Goal: Task Accomplishment & Management: Use online tool/utility

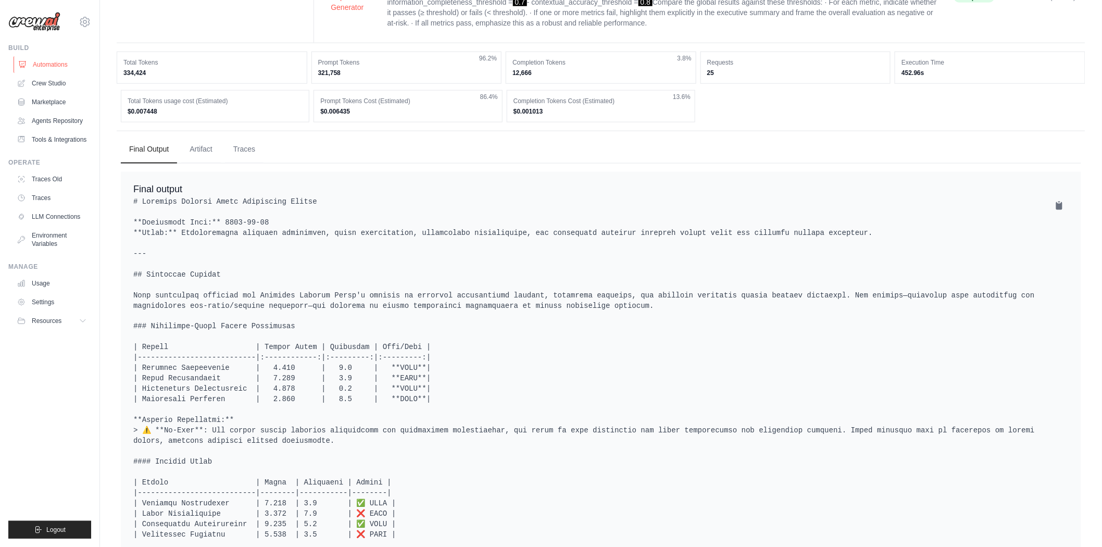
click at [53, 68] on link "Automations" at bounding box center [53, 64] width 79 height 17
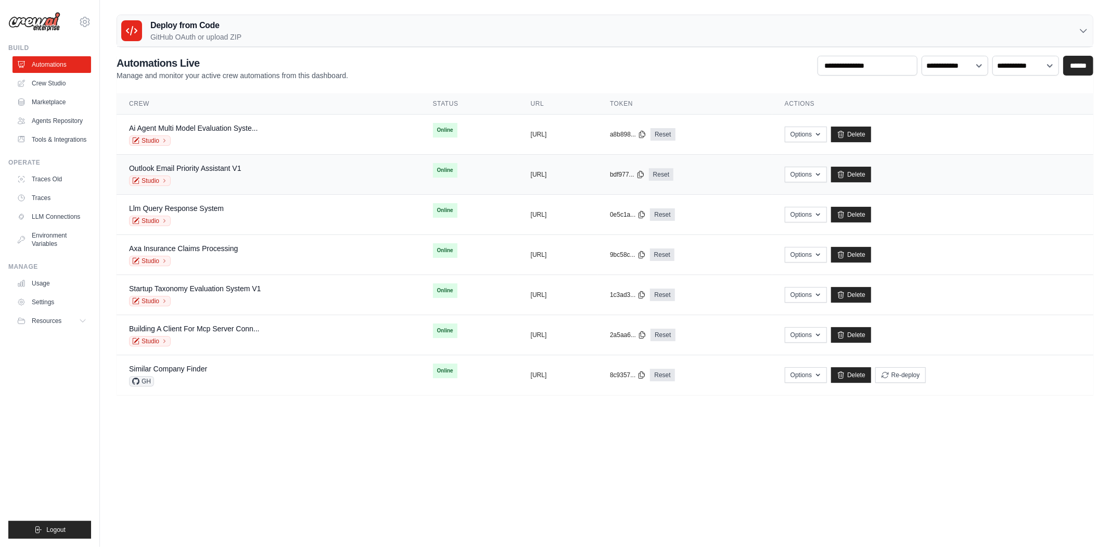
click at [244, 178] on div "Outlook Email Priority Assistant V1 Studio" at bounding box center [268, 174] width 279 height 23
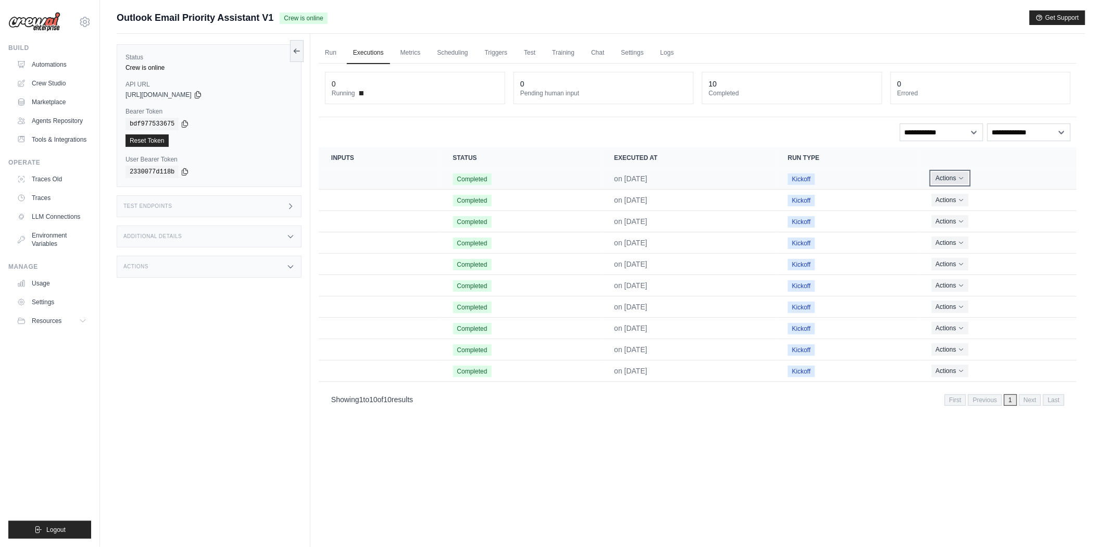
click at [950, 178] on button "Actions" at bounding box center [949, 178] width 37 height 12
click at [1022, 192] on link "View Details" at bounding box center [1030, 197] width 67 height 17
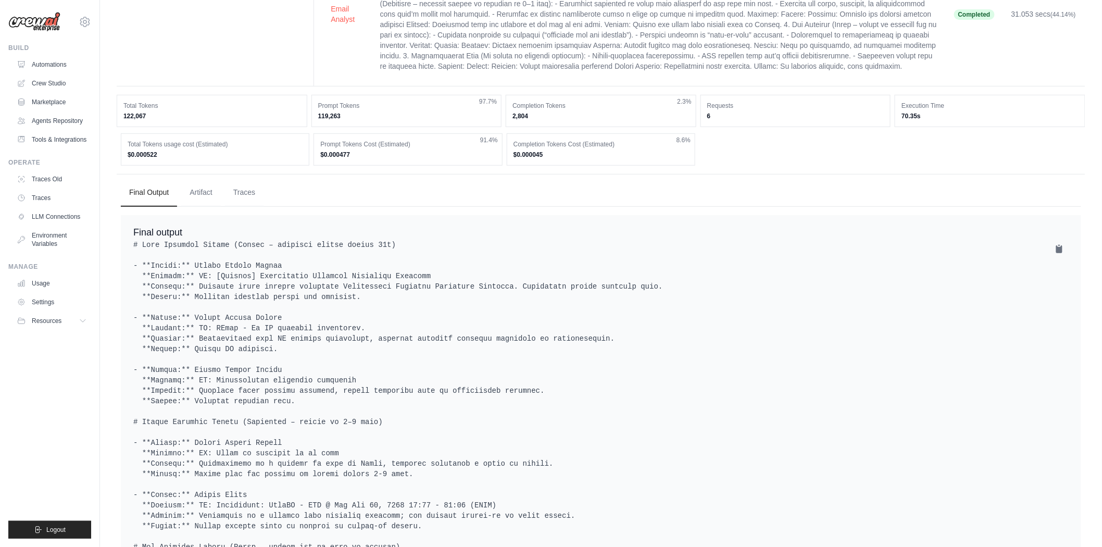
scroll to position [231, 0]
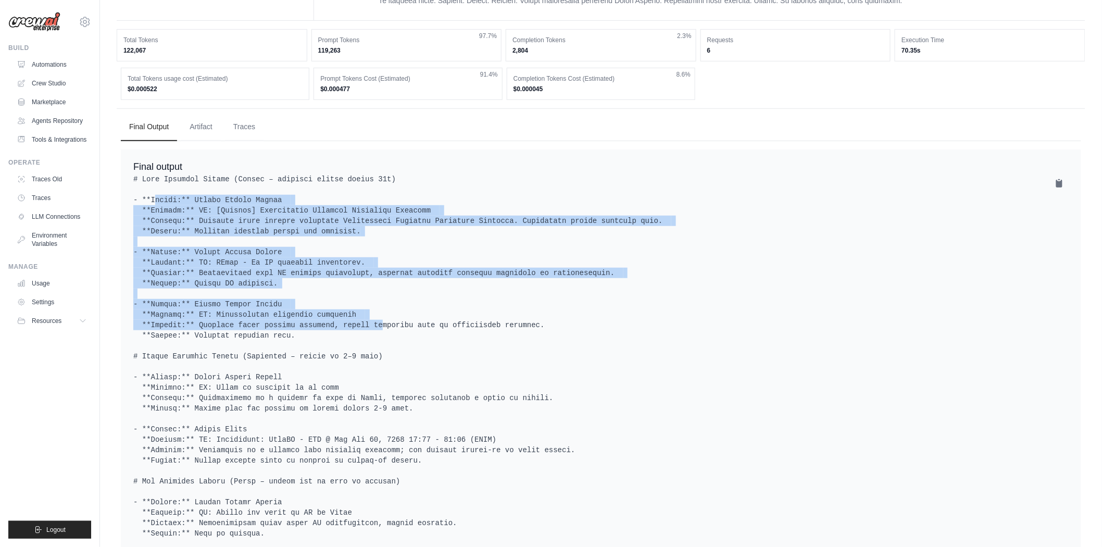
drag, startPoint x: 131, startPoint y: 204, endPoint x: 339, endPoint y: 337, distance: 247.7
click at [339, 337] on div "Final output" at bounding box center [601, 489] width 960 height 680
click at [596, 318] on pre at bounding box center [600, 497] width 935 height 646
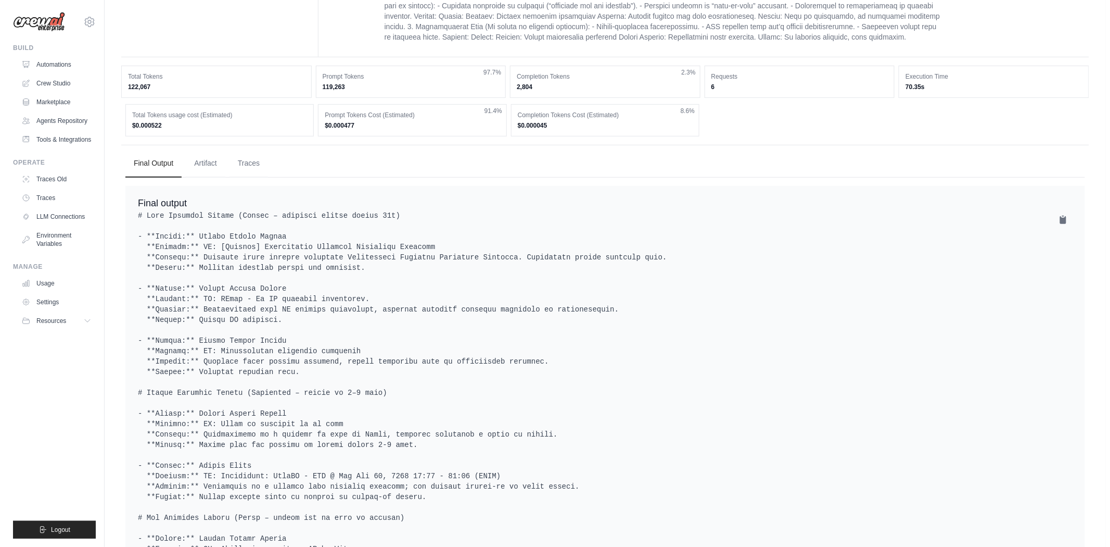
scroll to position [0, 0]
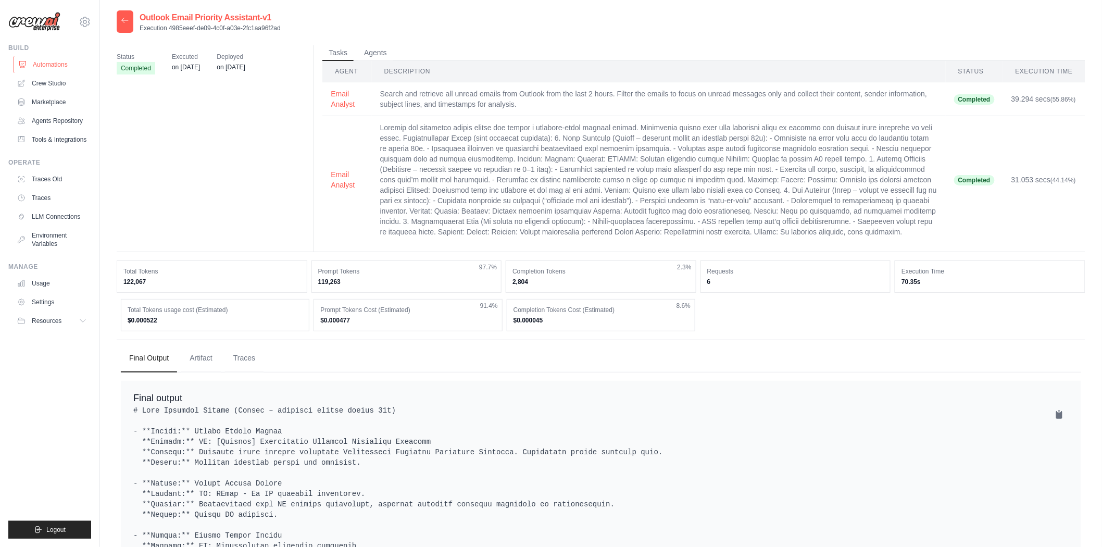
click at [44, 65] on link "Automations" at bounding box center [53, 64] width 79 height 17
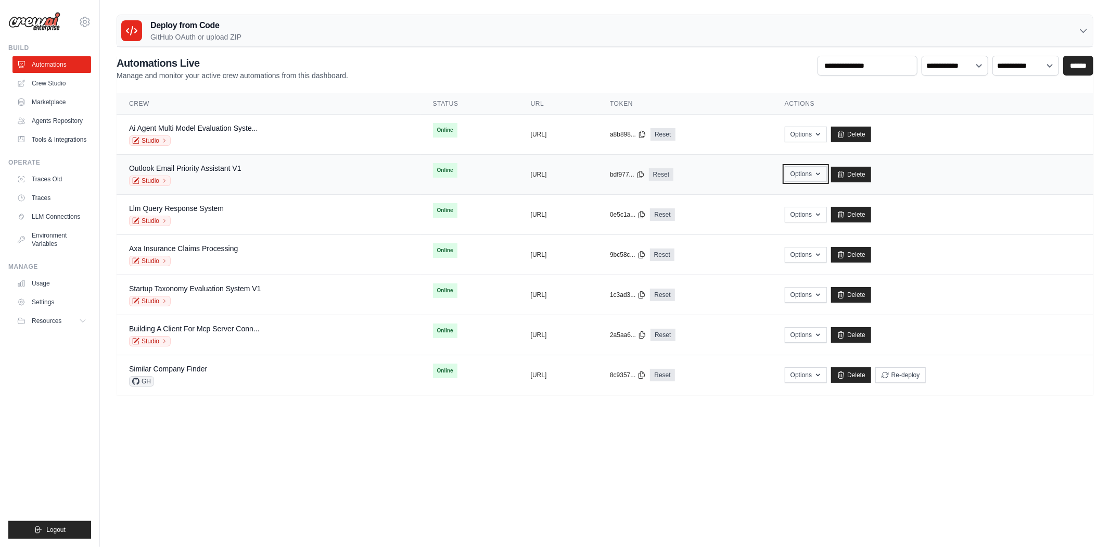
click at [823, 178] on icon "button" at bounding box center [818, 174] width 8 height 8
click at [217, 216] on div "Studio" at bounding box center [176, 221] width 95 height 10
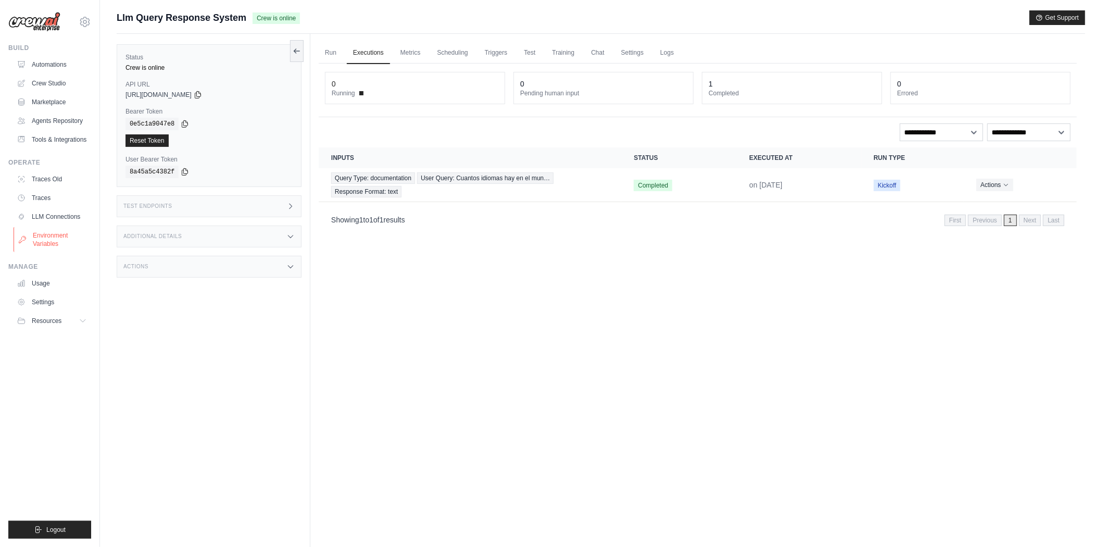
click at [39, 249] on link "Environment Variables" at bounding box center [53, 239] width 79 height 25
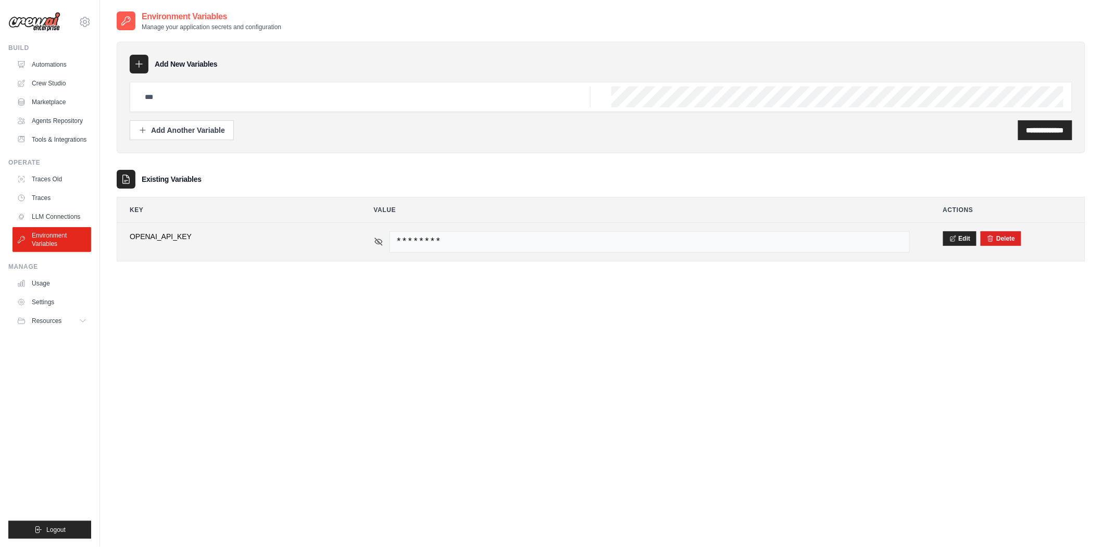
click at [374, 237] on icon at bounding box center [378, 241] width 9 height 9
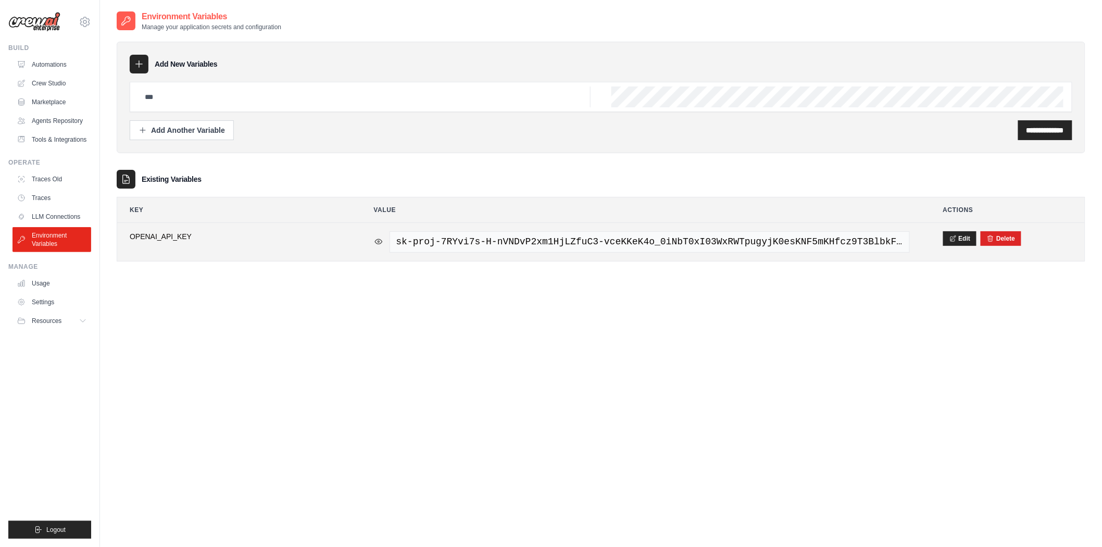
click at [374, 238] on icon at bounding box center [378, 241] width 9 height 9
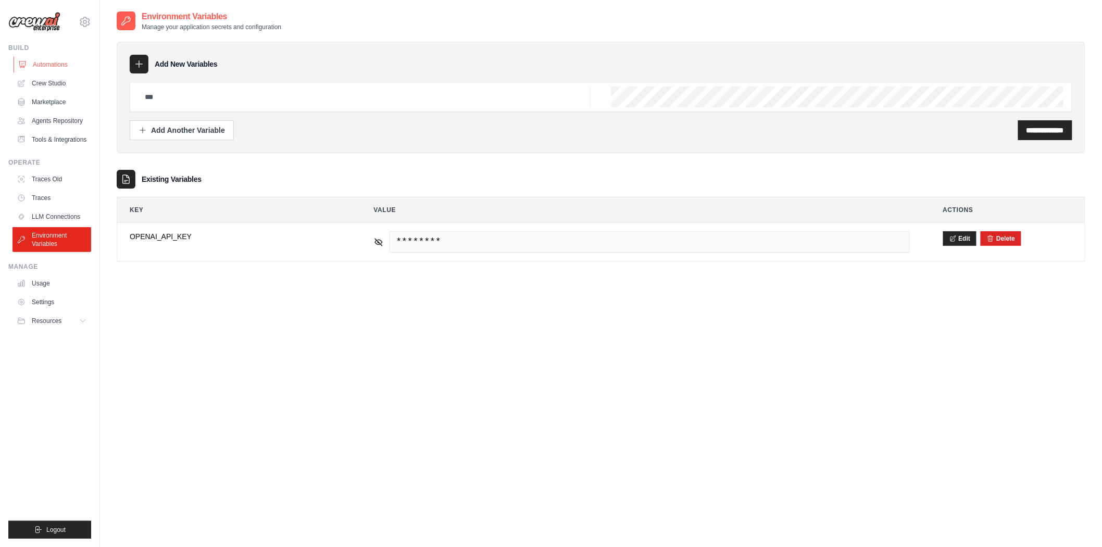
click at [37, 66] on link "Automations" at bounding box center [53, 64] width 79 height 17
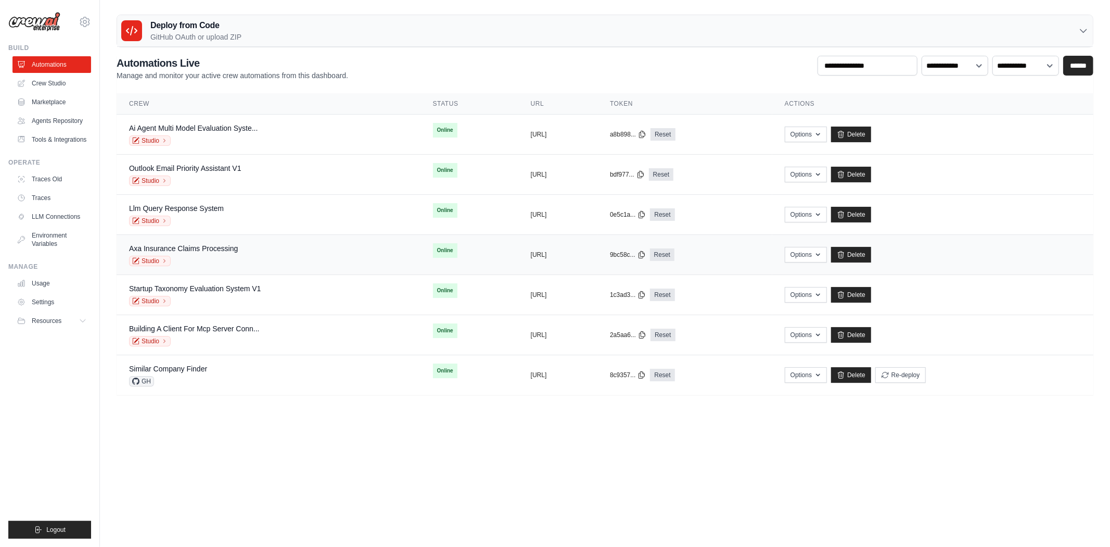
click at [217, 256] on div "Studio" at bounding box center [183, 261] width 109 height 10
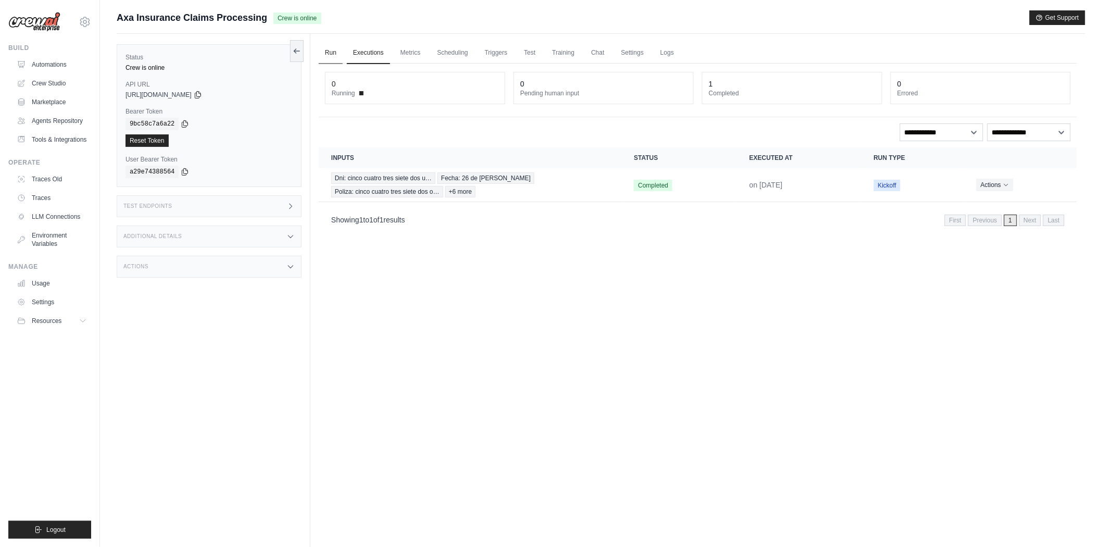
click at [329, 54] on link "Run" at bounding box center [331, 53] width 24 height 22
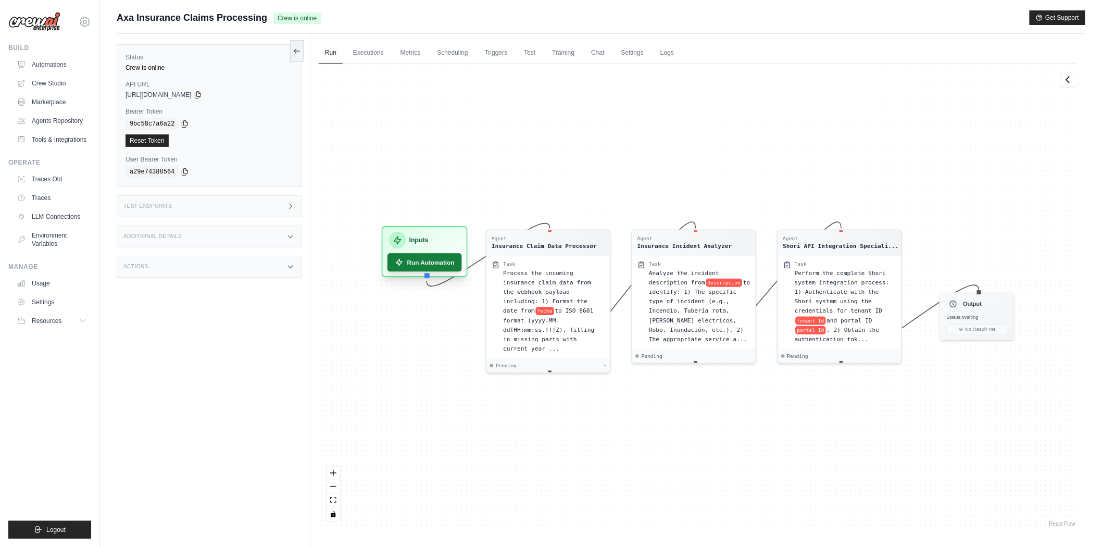
click at [433, 259] on button "Run Automation" at bounding box center [424, 262] width 74 height 18
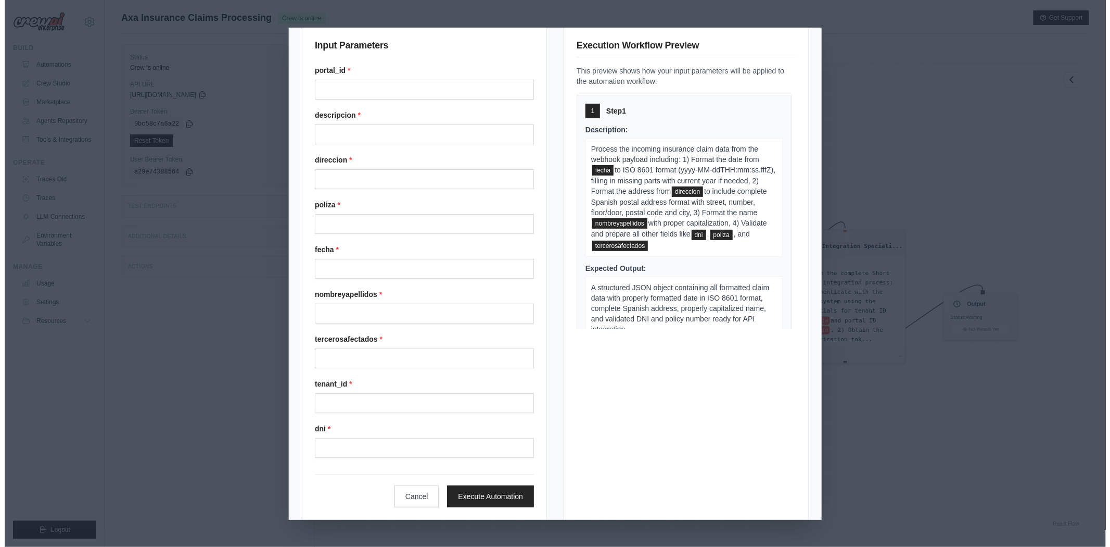
scroll to position [30, 0]
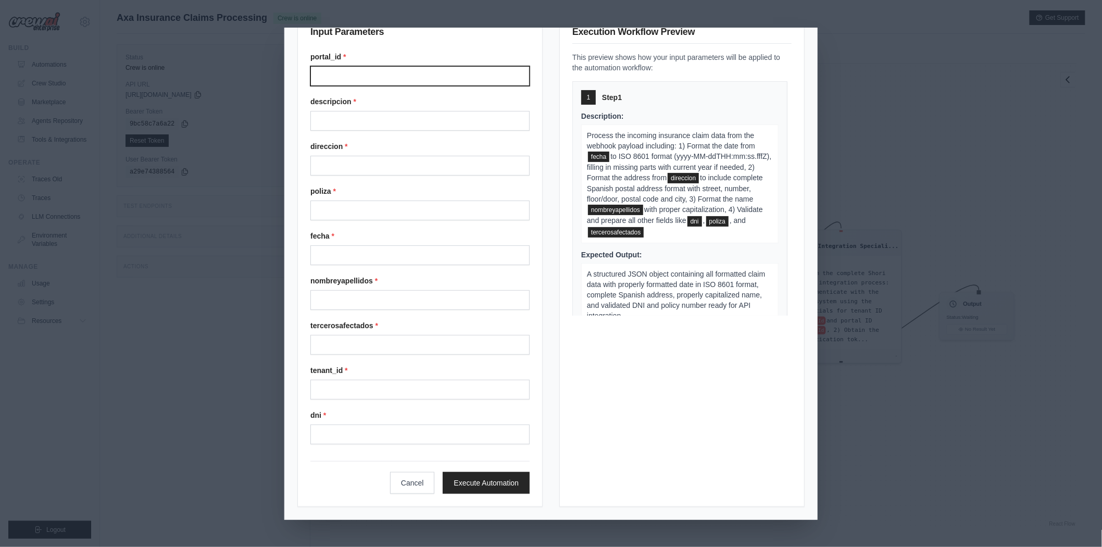
click at [331, 77] on input "Portal" at bounding box center [419, 76] width 219 height 20
click at [905, 131] on div "Input Parameters portal_id * descripcion * direccion * poliza * fecha * nombrey…" at bounding box center [551, 273] width 1102 height 547
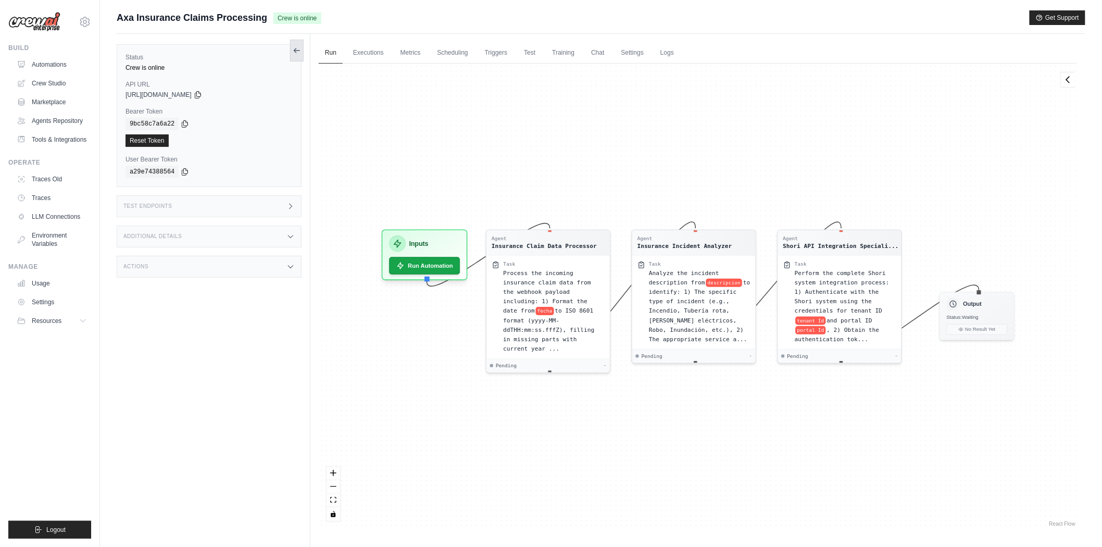
click at [298, 49] on icon at bounding box center [297, 50] width 8 height 8
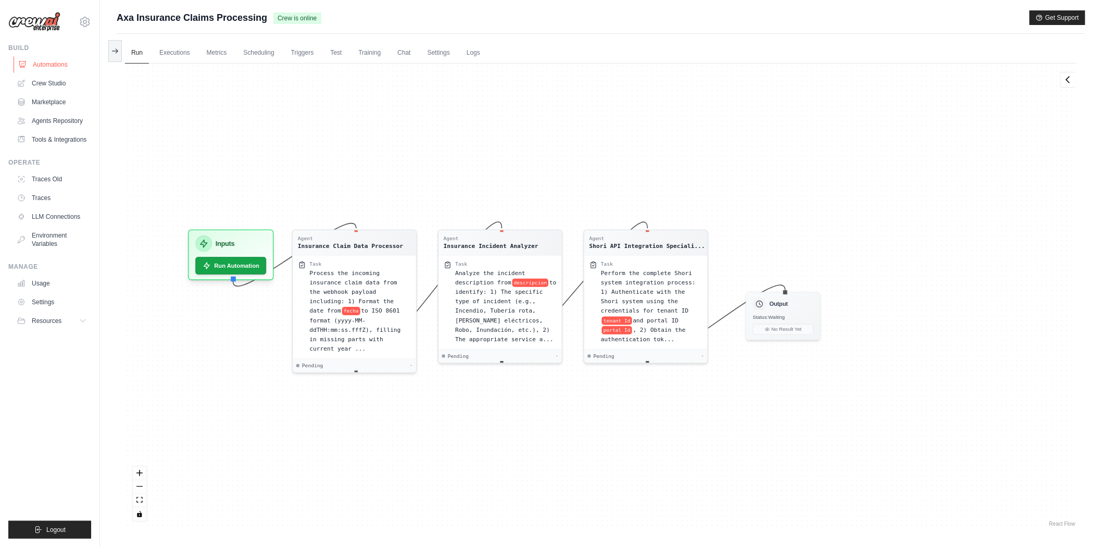
click at [33, 64] on link "Automations" at bounding box center [53, 64] width 79 height 17
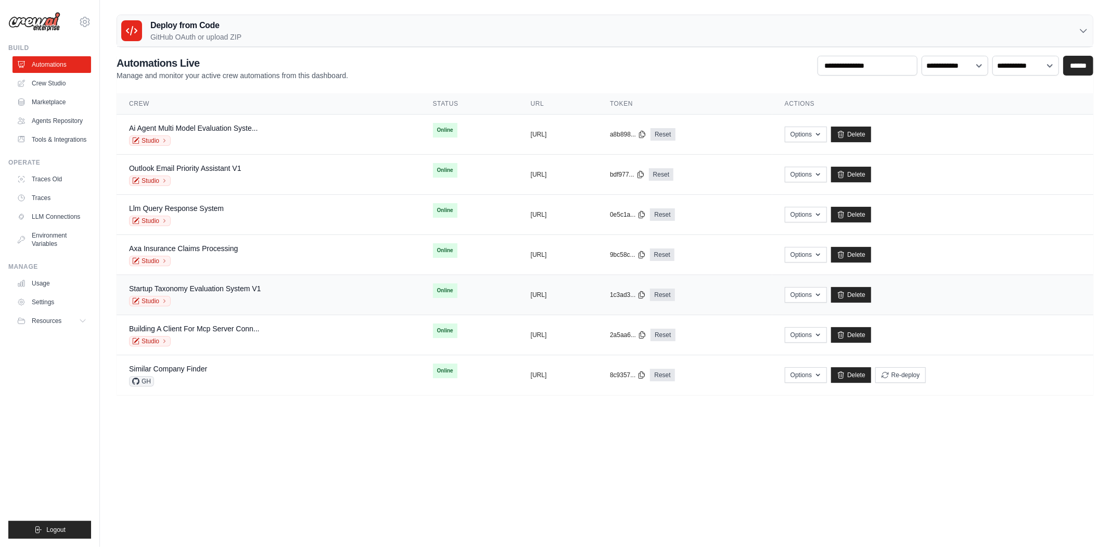
click at [233, 304] on div "Studio" at bounding box center [195, 301] width 132 height 10
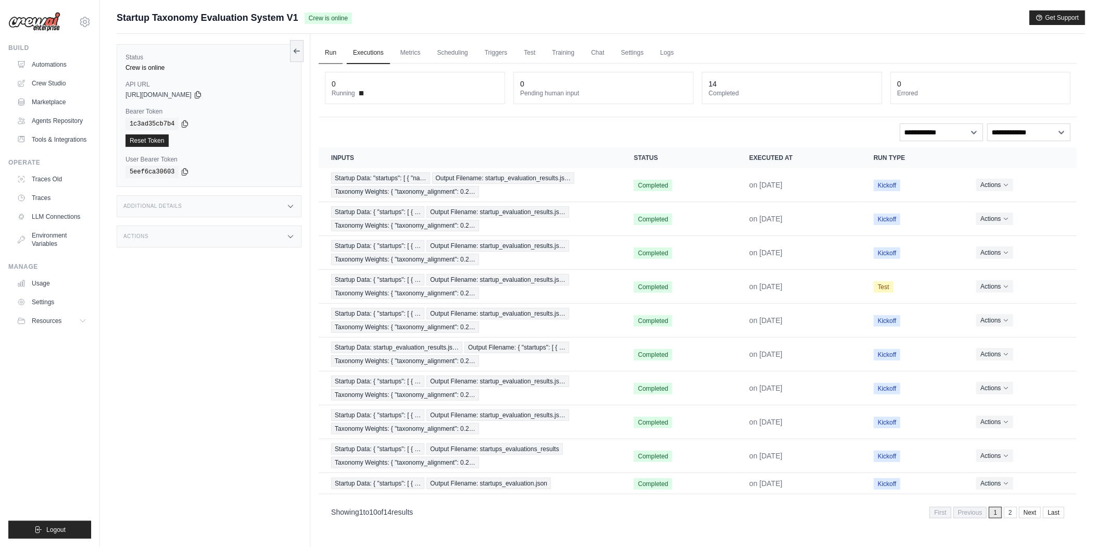
click at [333, 53] on link "Run" at bounding box center [331, 53] width 24 height 22
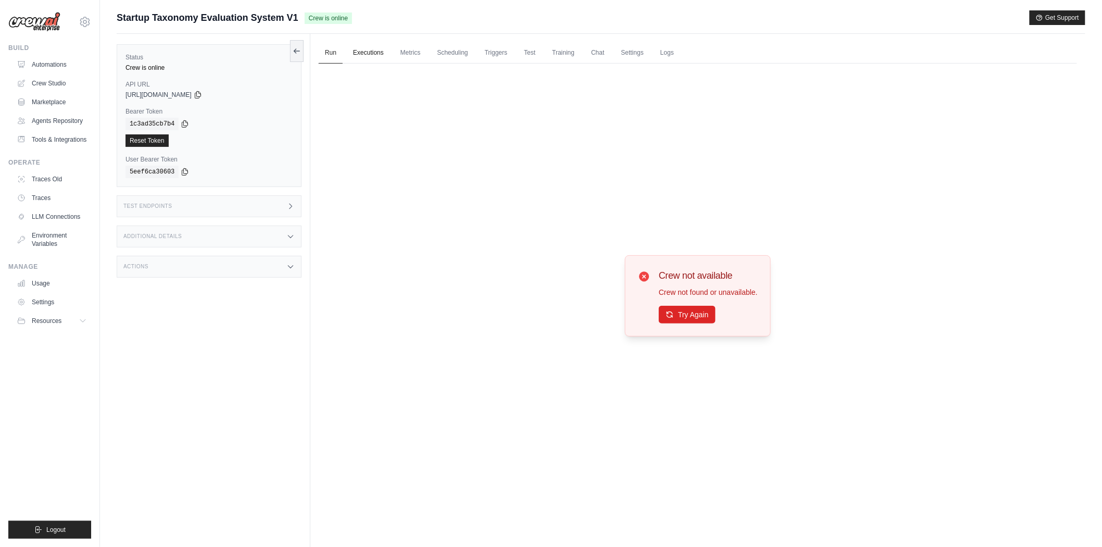
click at [371, 55] on link "Executions" at bounding box center [368, 53] width 43 height 22
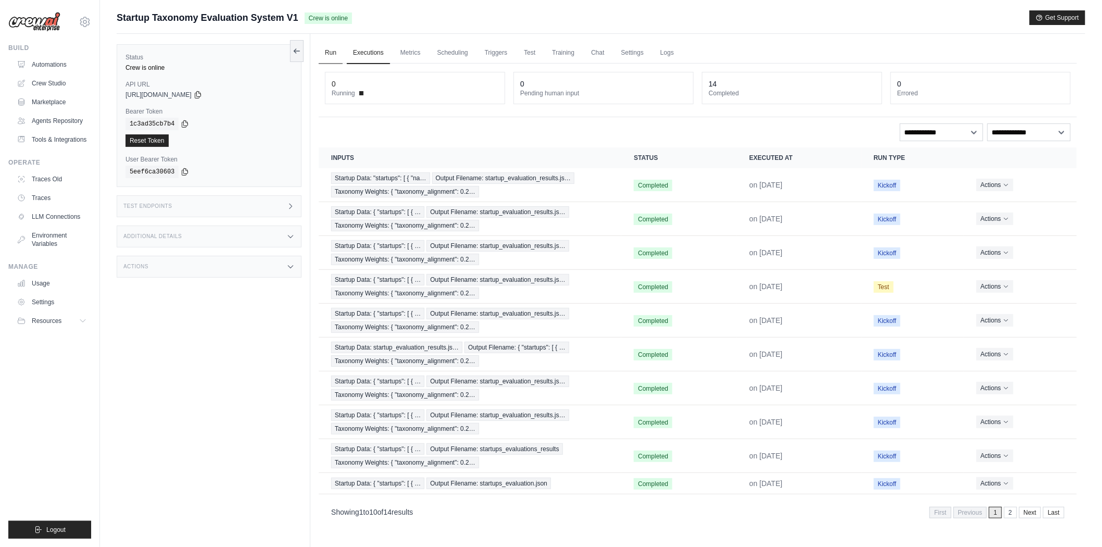
click at [330, 55] on link "Run" at bounding box center [331, 53] width 24 height 22
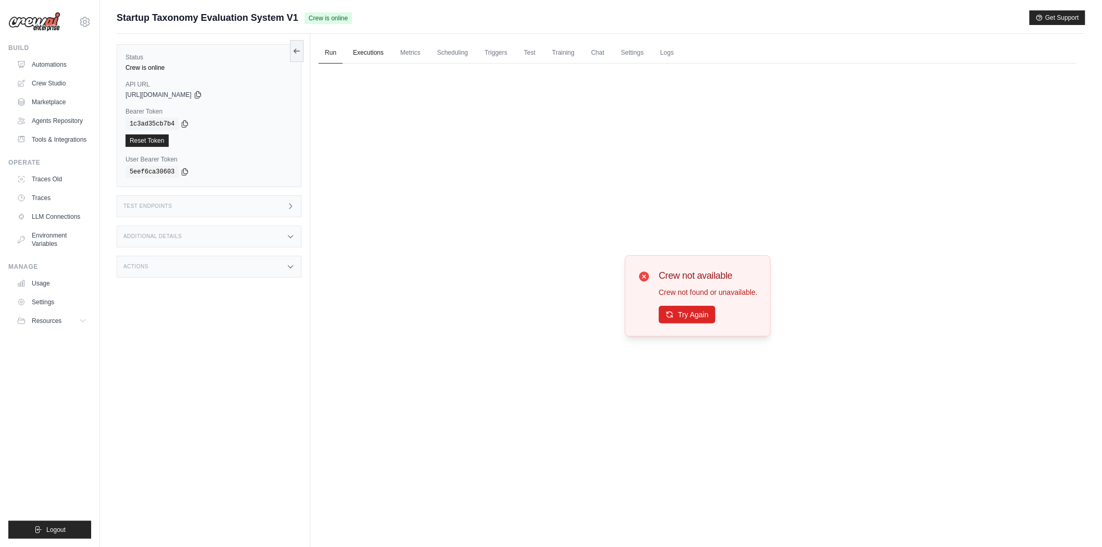
click at [373, 55] on link "Executions" at bounding box center [368, 53] width 43 height 22
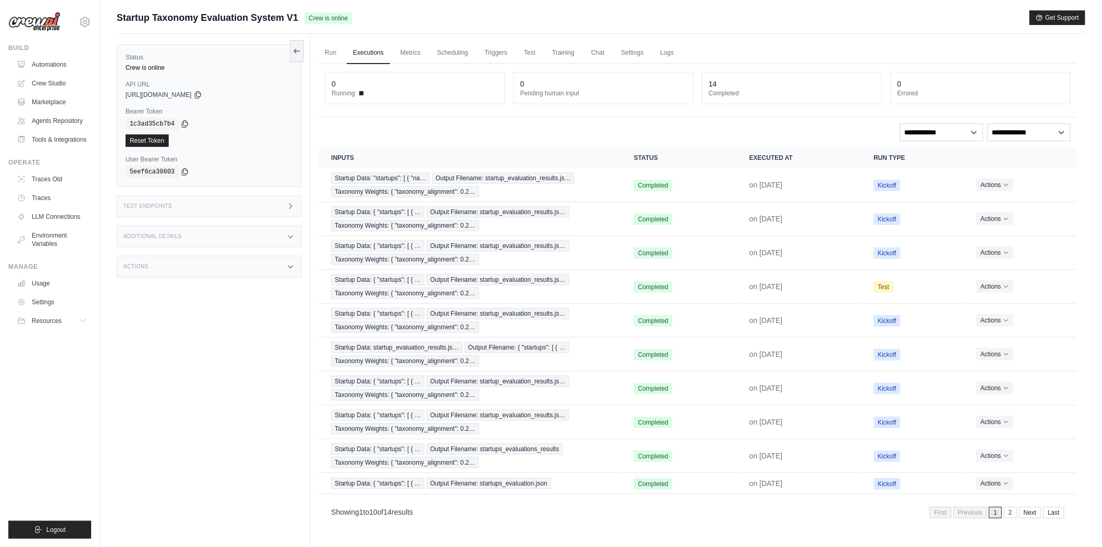
click at [366, 53] on link "Executions" at bounding box center [368, 53] width 43 height 22
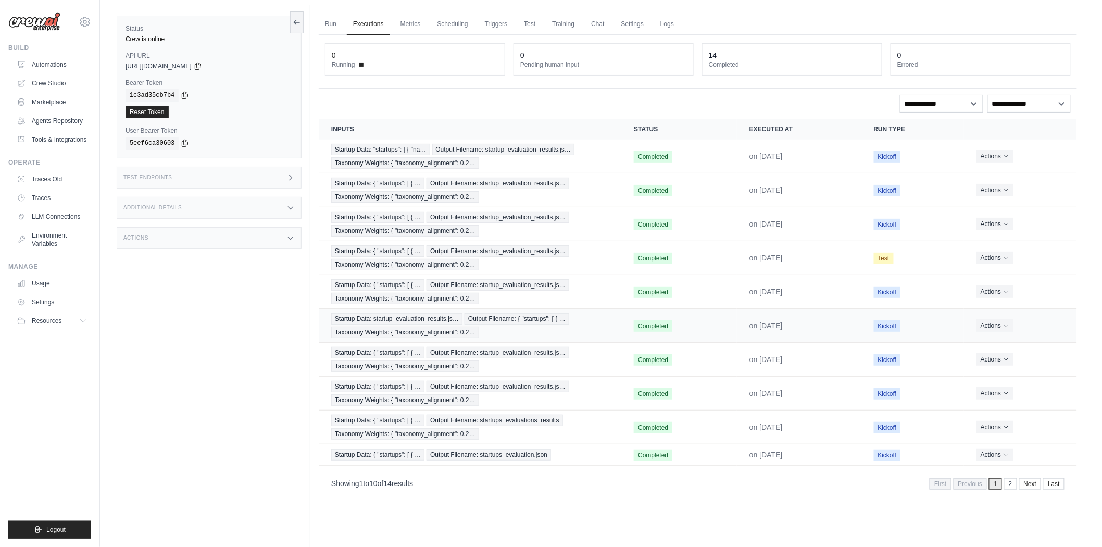
scroll to position [44, 0]
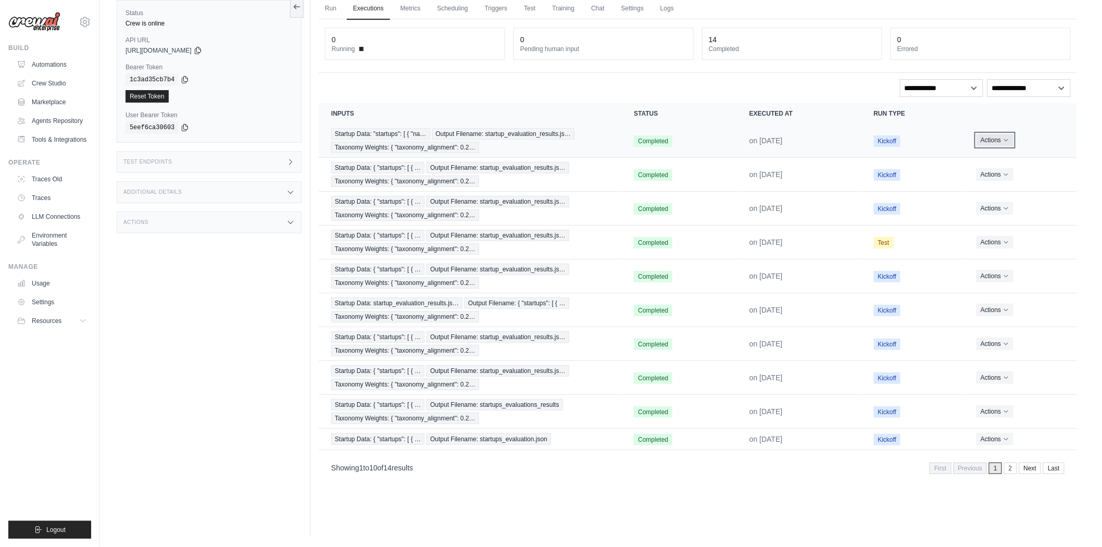
click at [997, 145] on button "Actions" at bounding box center [994, 140] width 37 height 12
click at [1019, 163] on link "View Details" at bounding box center [1030, 159] width 67 height 17
click at [335, 10] on link "Run" at bounding box center [331, 9] width 24 height 22
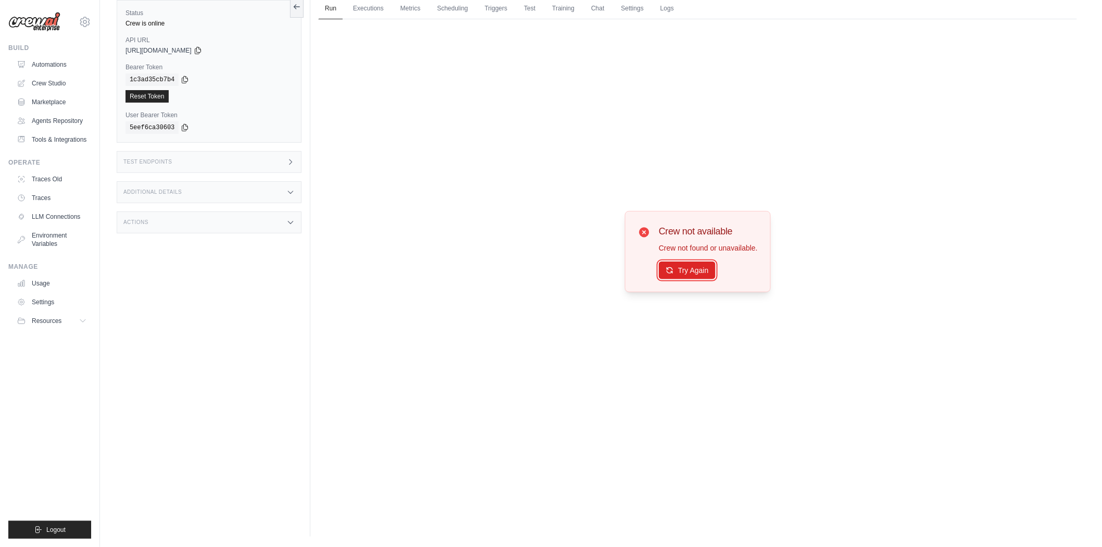
drag, startPoint x: 686, startPoint y: 311, endPoint x: 527, endPoint y: 368, distance: 168.9
click at [569, 355] on div "Crew not available Crew not found or unavailable. Try Again" at bounding box center [698, 251] width 758 height 465
click at [687, 267] on button "Try Again" at bounding box center [687, 270] width 57 height 18
click at [683, 268] on button "Try Again" at bounding box center [687, 270] width 57 height 18
click at [668, 276] on button "Try Again" at bounding box center [687, 270] width 57 height 18
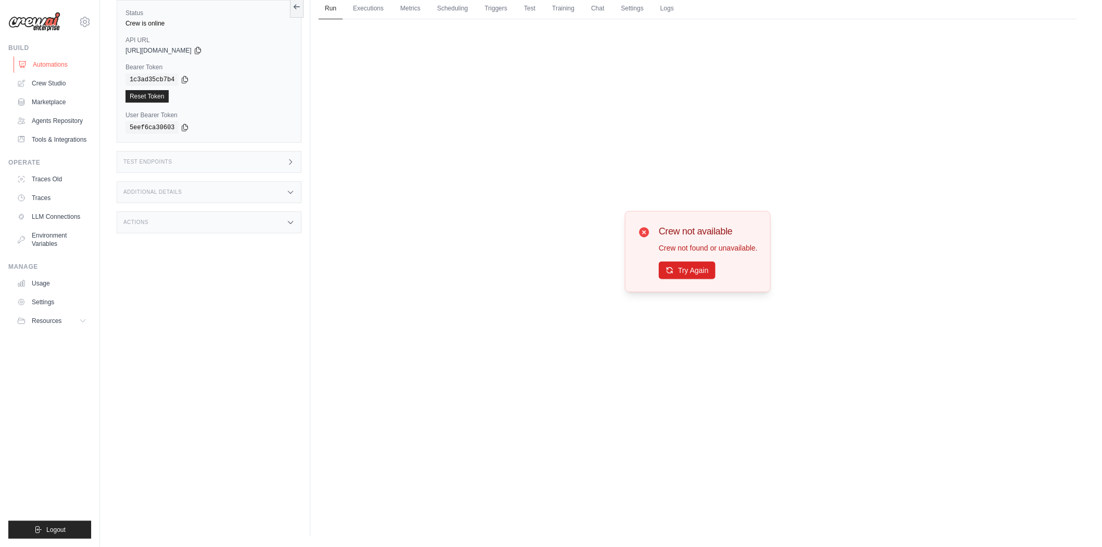
click at [35, 66] on link "Automations" at bounding box center [53, 64] width 79 height 17
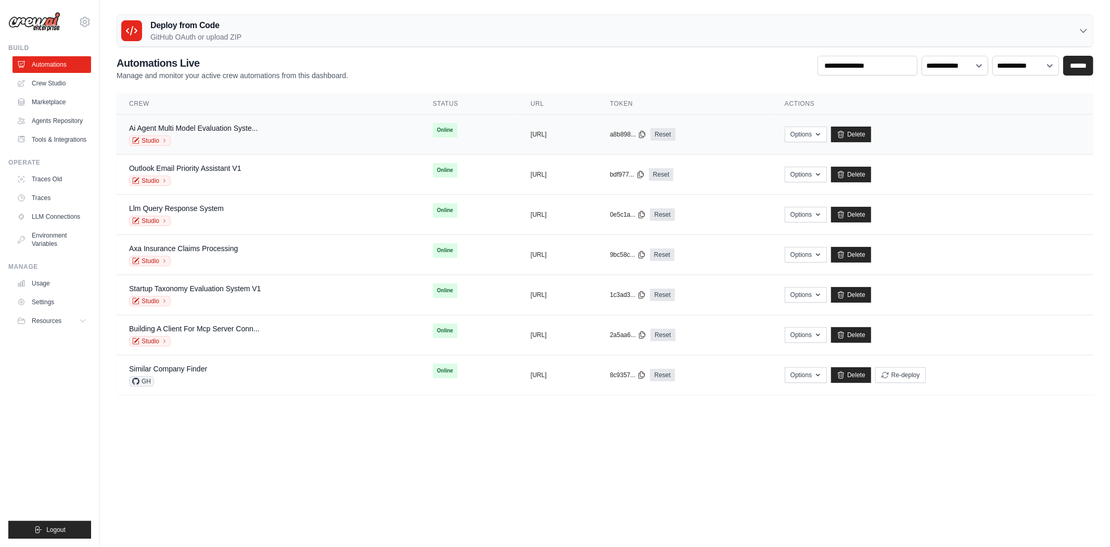
click at [240, 137] on div "Studio" at bounding box center [193, 140] width 129 height 10
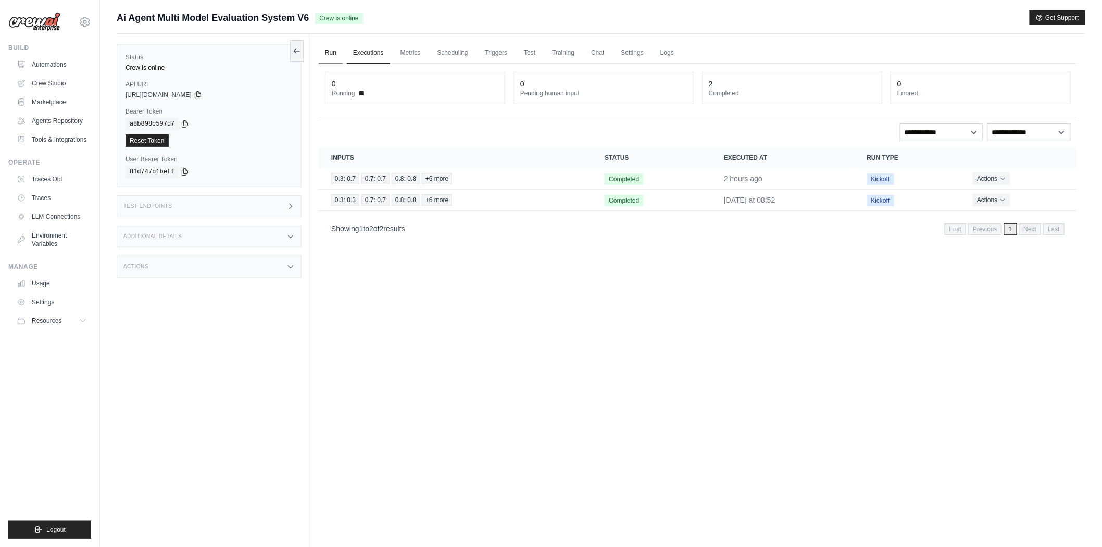
click at [328, 58] on link "Run" at bounding box center [331, 53] width 24 height 22
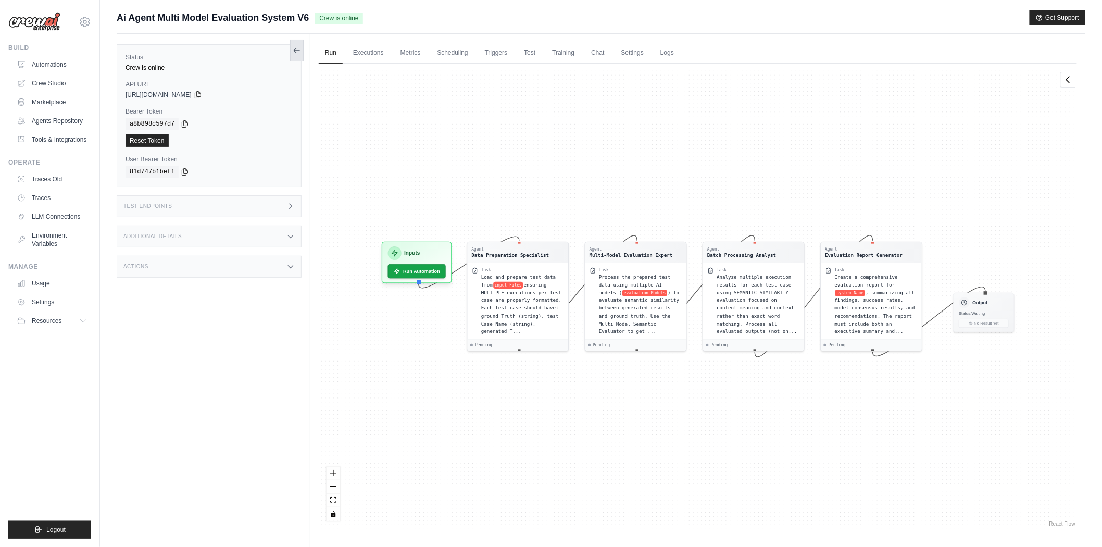
click at [298, 54] on icon at bounding box center [297, 50] width 8 height 8
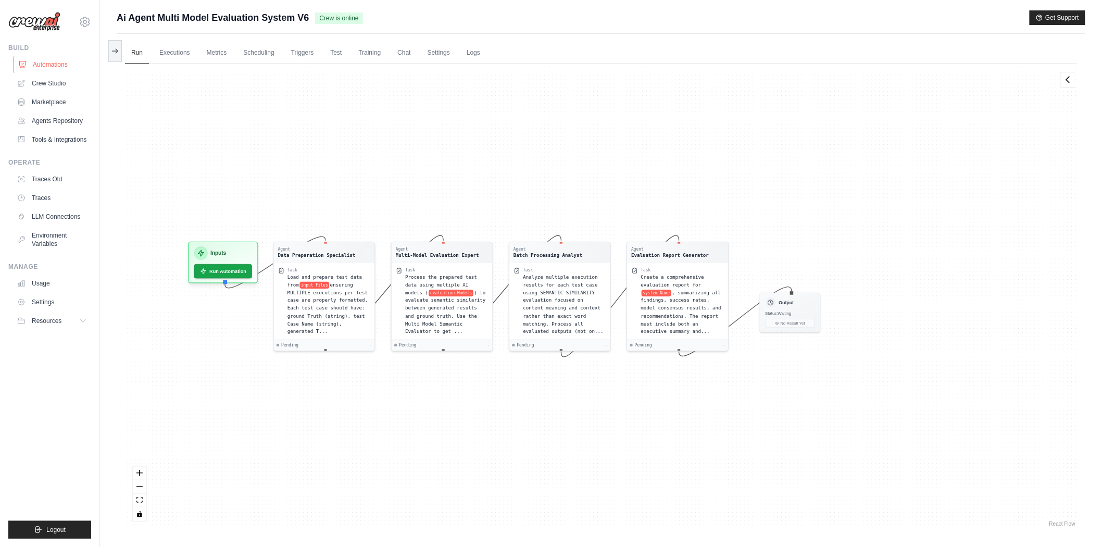
click at [39, 69] on link "Automations" at bounding box center [53, 64] width 79 height 17
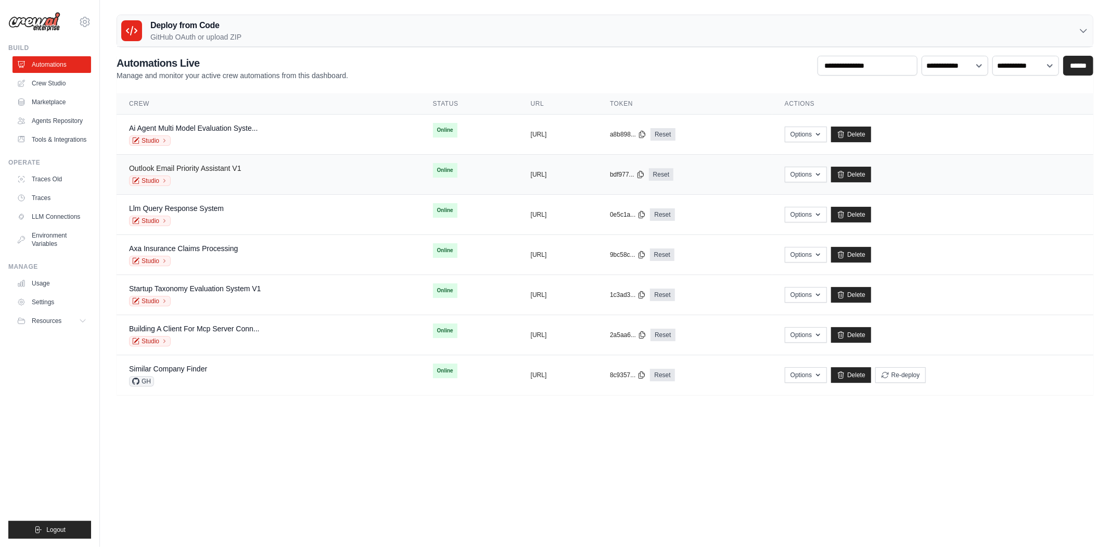
click at [194, 172] on link "Outlook Email Priority Assistant V1" at bounding box center [185, 168] width 112 height 8
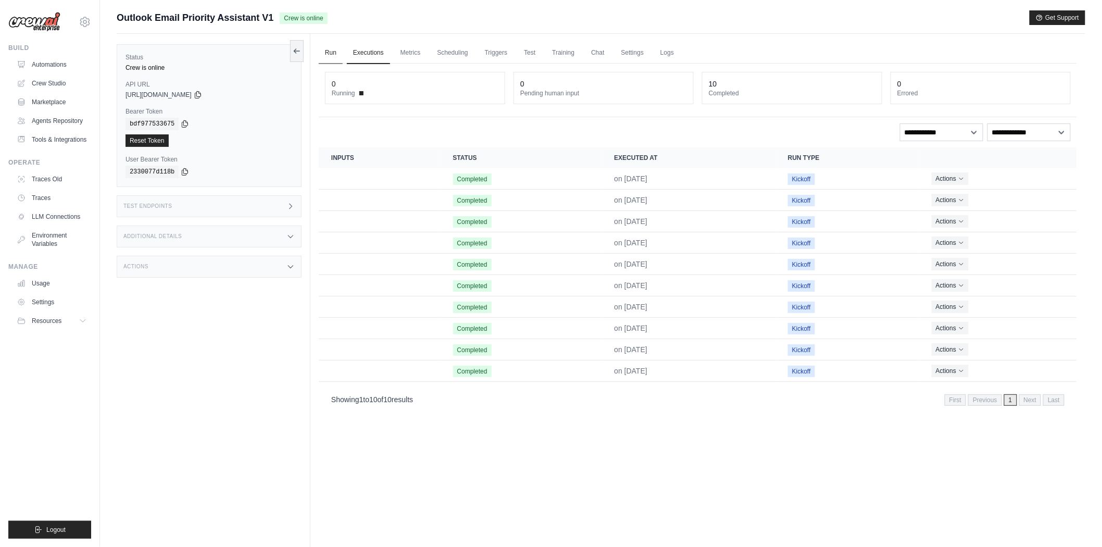
click at [326, 53] on link "Run" at bounding box center [331, 53] width 24 height 22
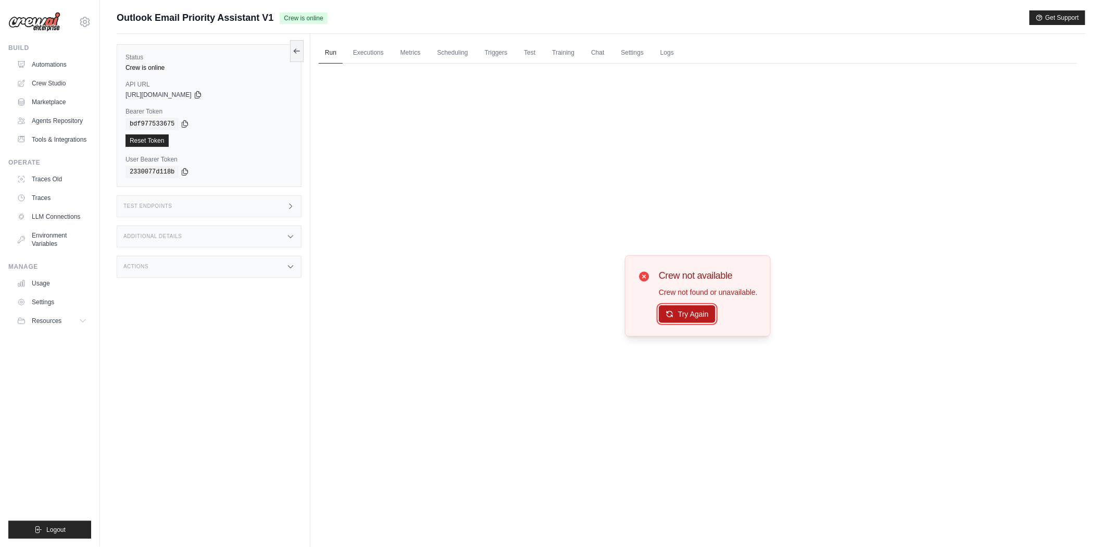
click at [680, 309] on button "Try Again" at bounding box center [687, 314] width 57 height 18
click at [680, 309] on button "Try Again" at bounding box center [687, 315] width 57 height 18
click at [370, 60] on link "Executions" at bounding box center [368, 53] width 43 height 22
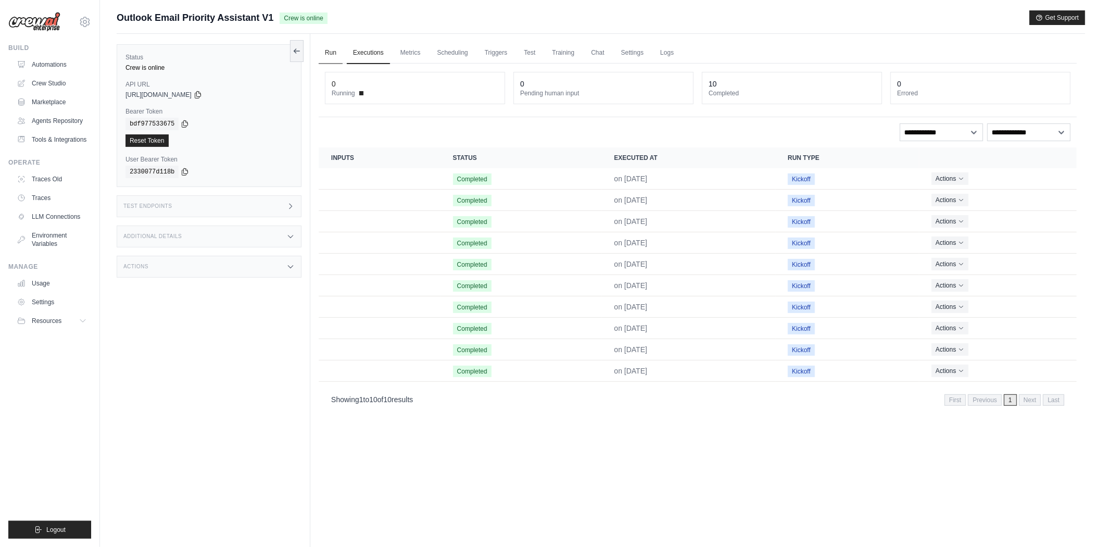
click at [329, 54] on link "Run" at bounding box center [331, 53] width 24 height 22
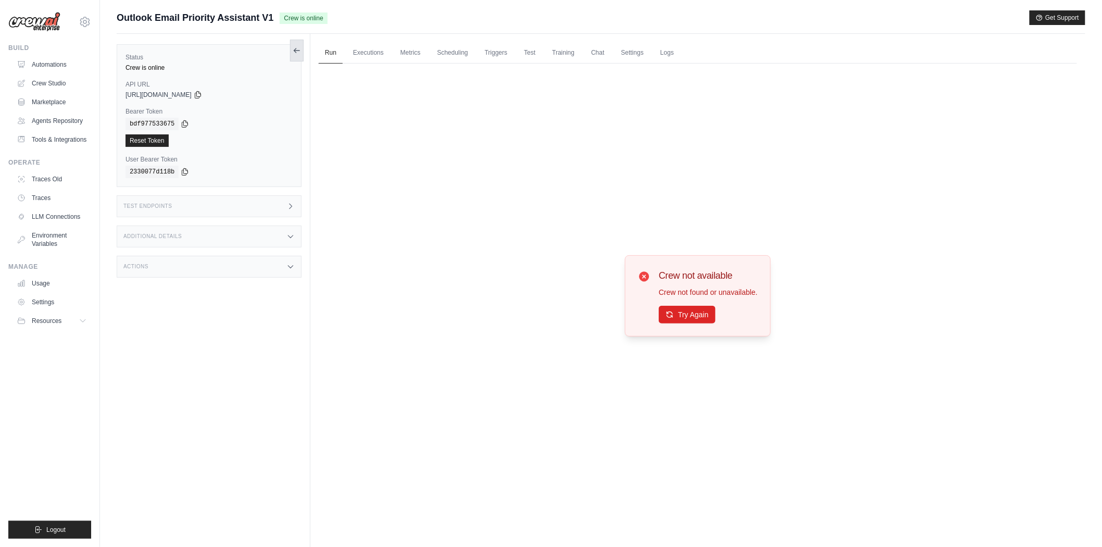
click at [293, 49] on icon at bounding box center [297, 50] width 8 height 8
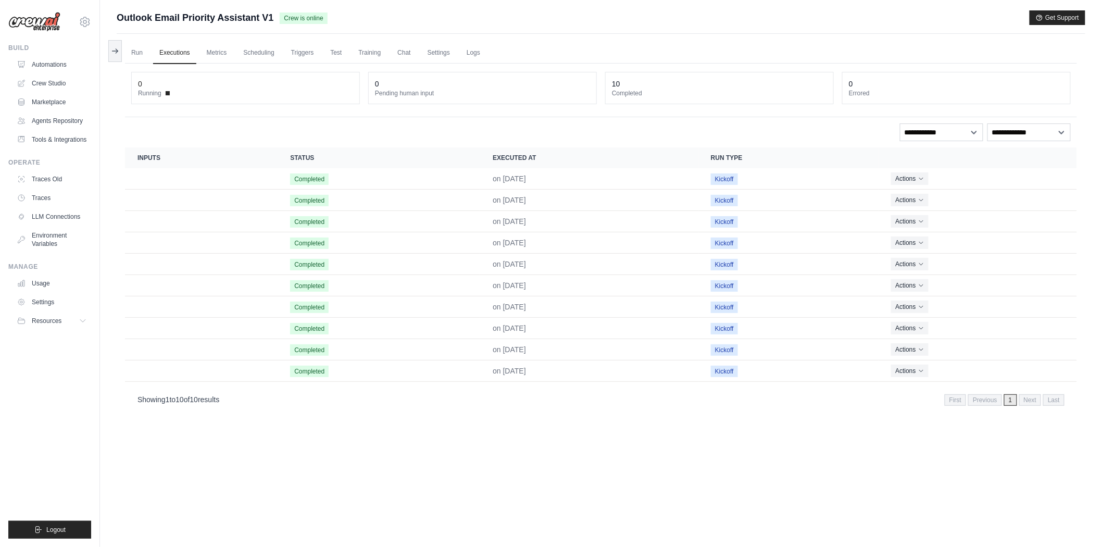
scroll to position [44, 0]
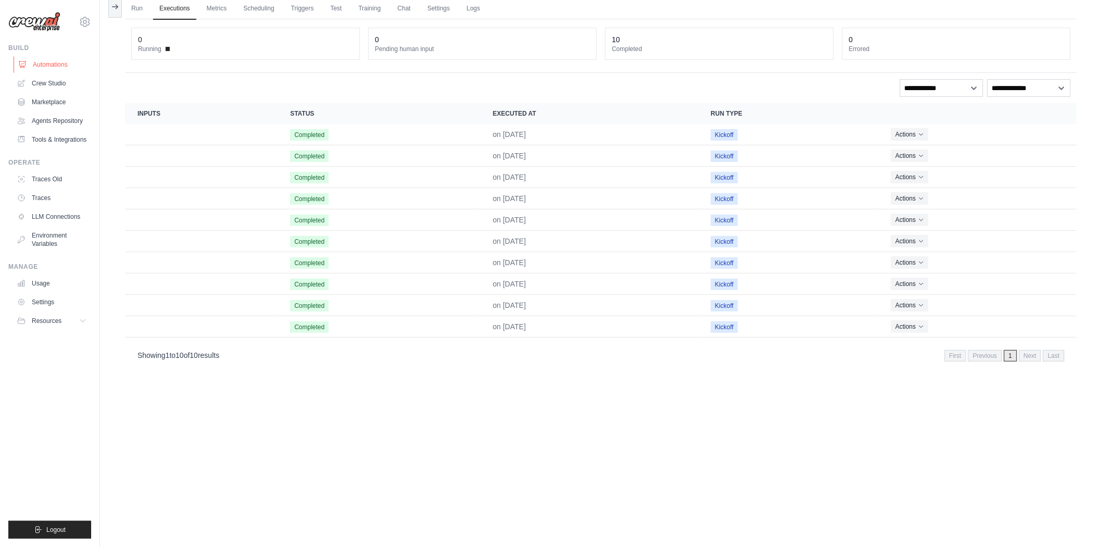
click at [39, 65] on link "Automations" at bounding box center [53, 64] width 79 height 17
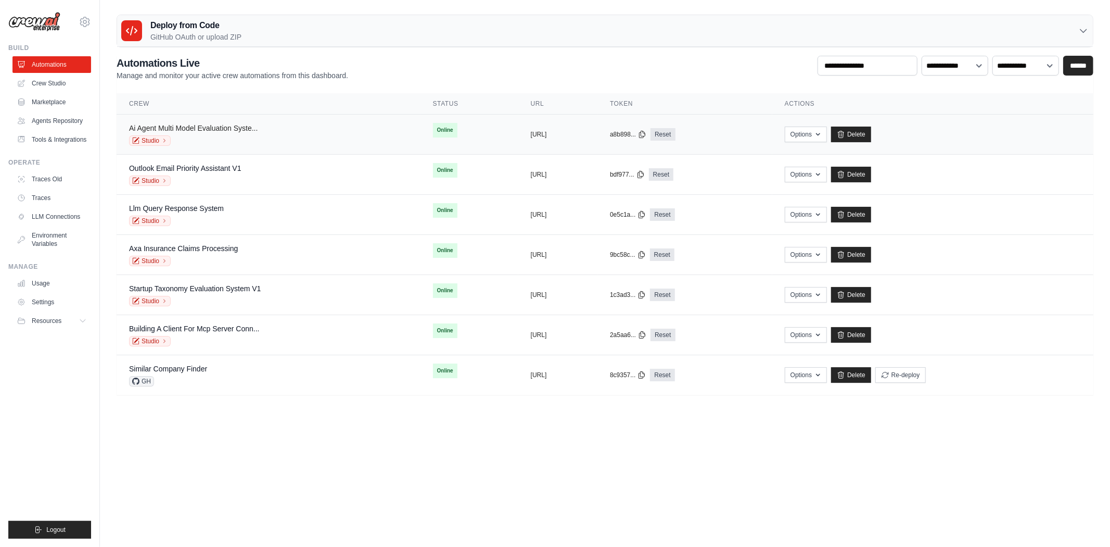
click at [194, 127] on link "Ai Agent Multi Model Evaluation Syste..." at bounding box center [193, 128] width 129 height 8
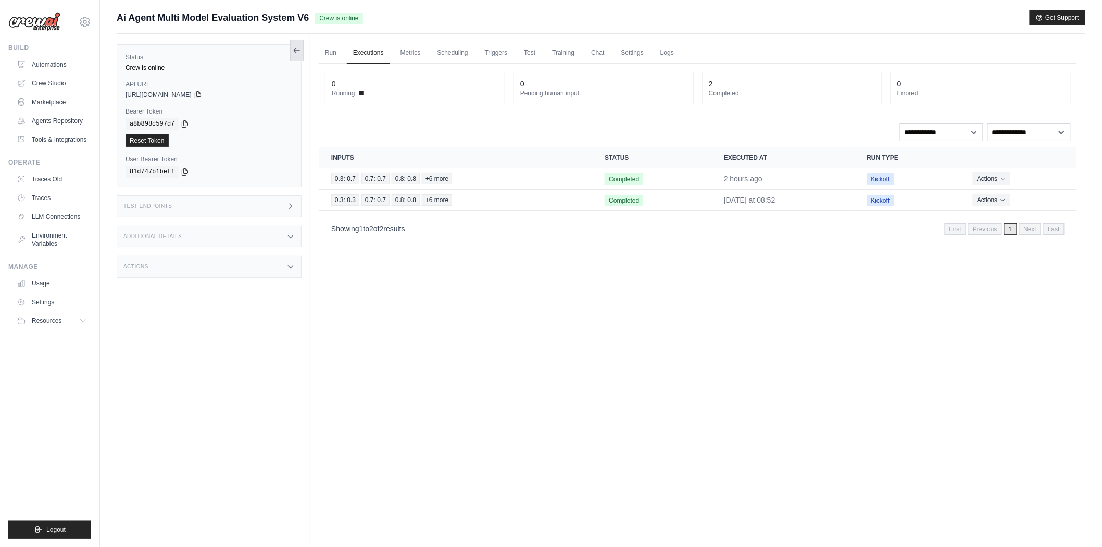
click at [297, 56] on button at bounding box center [297, 51] width 14 height 22
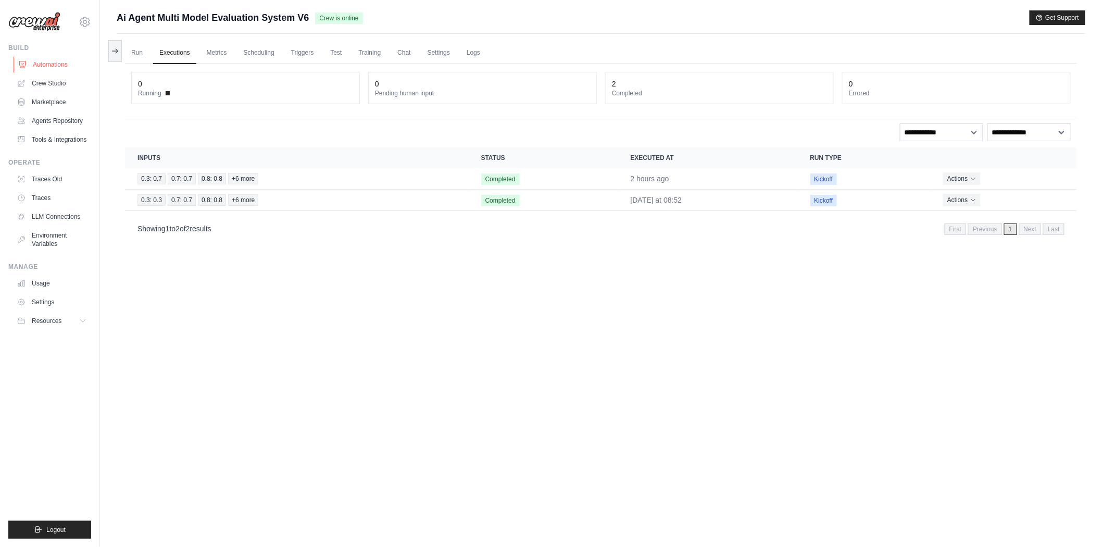
click at [34, 65] on link "Automations" at bounding box center [53, 64] width 79 height 17
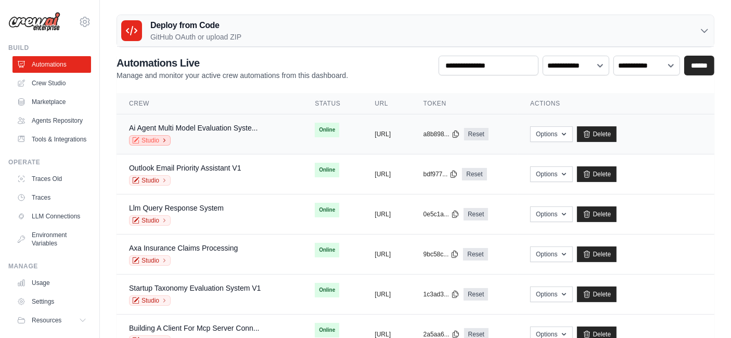
click at [160, 141] on link "Studio" at bounding box center [150, 140] width 42 height 10
click at [155, 176] on link "Studio" at bounding box center [150, 180] width 42 height 10
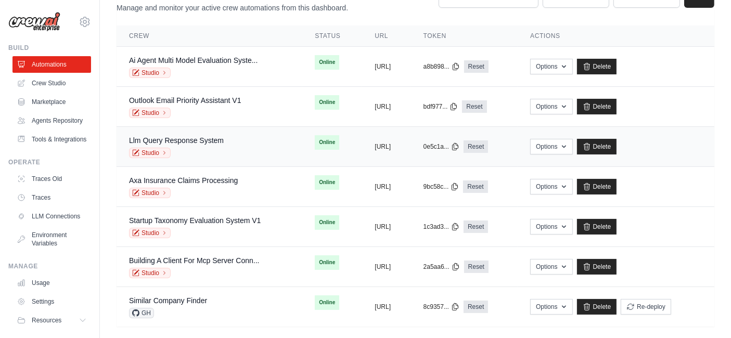
scroll to position [77, 0]
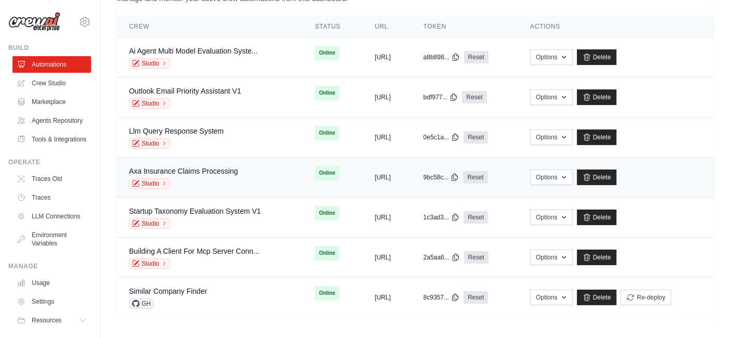
click at [190, 182] on div "Studio" at bounding box center [183, 184] width 109 height 10
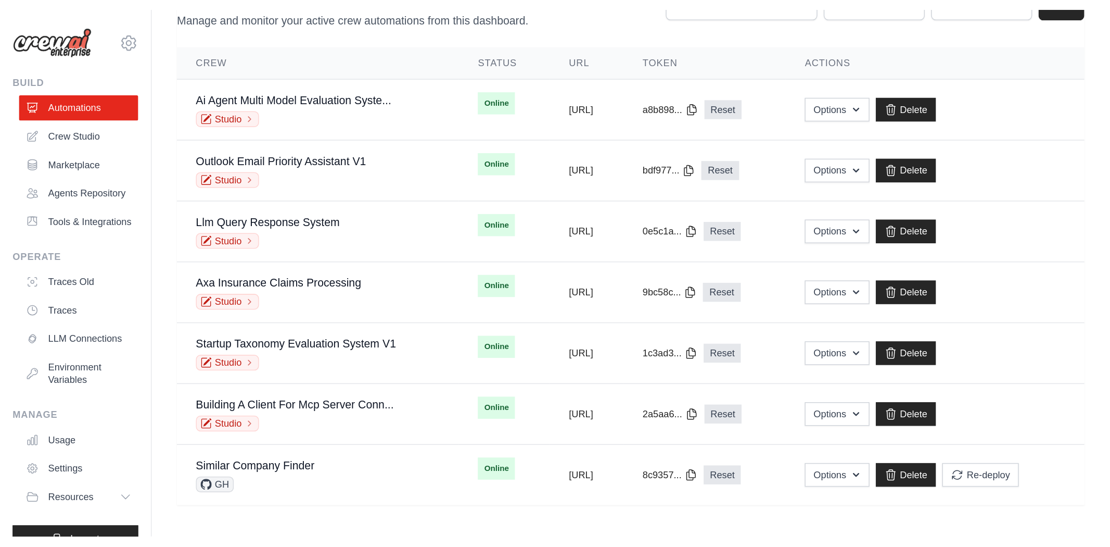
scroll to position [0, 0]
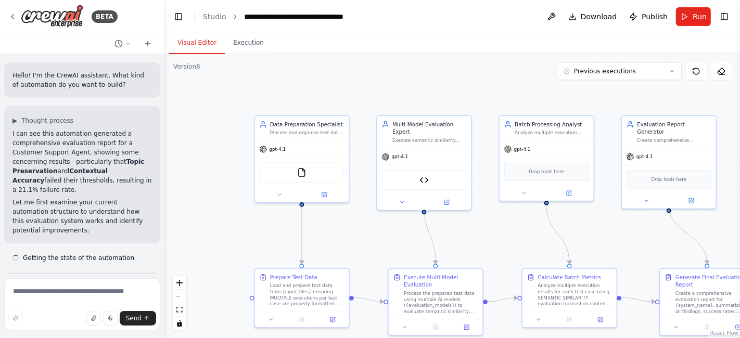
scroll to position [1989, 0]
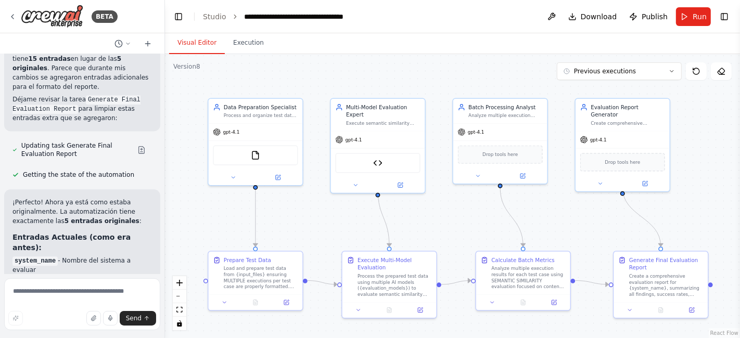
drag, startPoint x: 368, startPoint y: 86, endPoint x: 322, endPoint y: 69, distance: 49.4
click at [322, 69] on div ".deletable-edge-delete-btn { width: 20px; height: 20px; border: 0px solid #ffff…" at bounding box center [452, 196] width 575 height 284
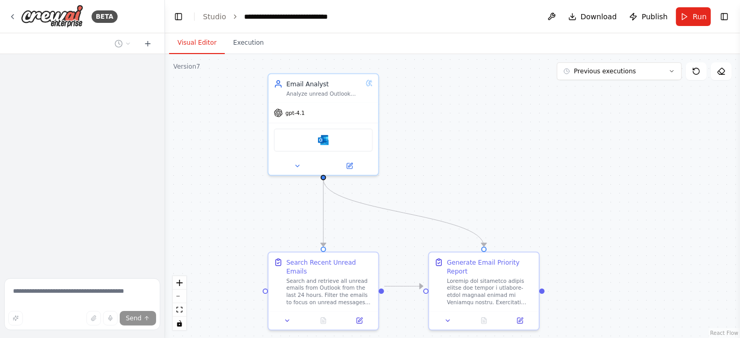
scroll to position [540, 0]
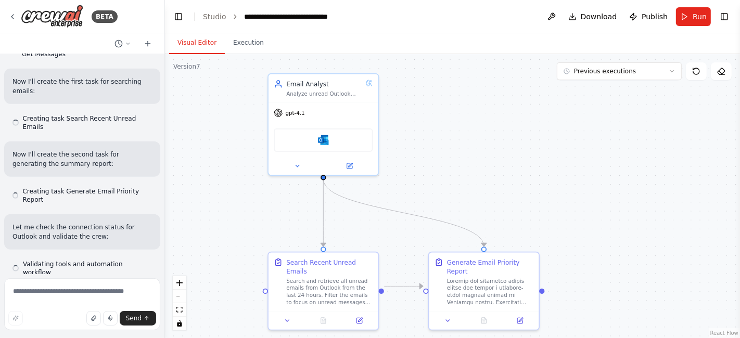
drag, startPoint x: 443, startPoint y: 143, endPoint x: 484, endPoint y: 140, distance: 41.2
click at [484, 140] on div ".deletable-edge-delete-btn { width: 20px; height: 20px; border: 0px solid #ffff…" at bounding box center [452, 196] width 575 height 284
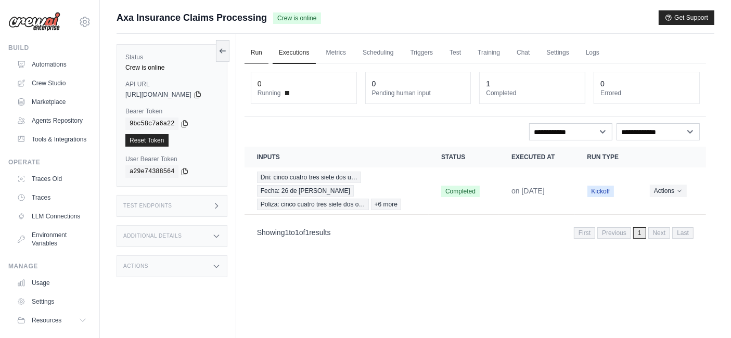
click at [269, 54] on link "Run" at bounding box center [257, 53] width 24 height 22
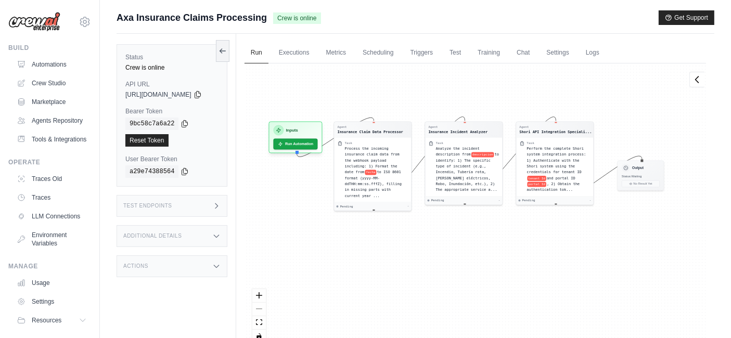
drag, startPoint x: 416, startPoint y: 132, endPoint x: 414, endPoint y: 88, distance: 43.3
click at [414, 88] on div "Agent Insurance Claim Data Processor Task Process the incoming insurance claim …" at bounding box center [476, 208] width 462 height 288
